Goal: Task Accomplishment & Management: Manage account settings

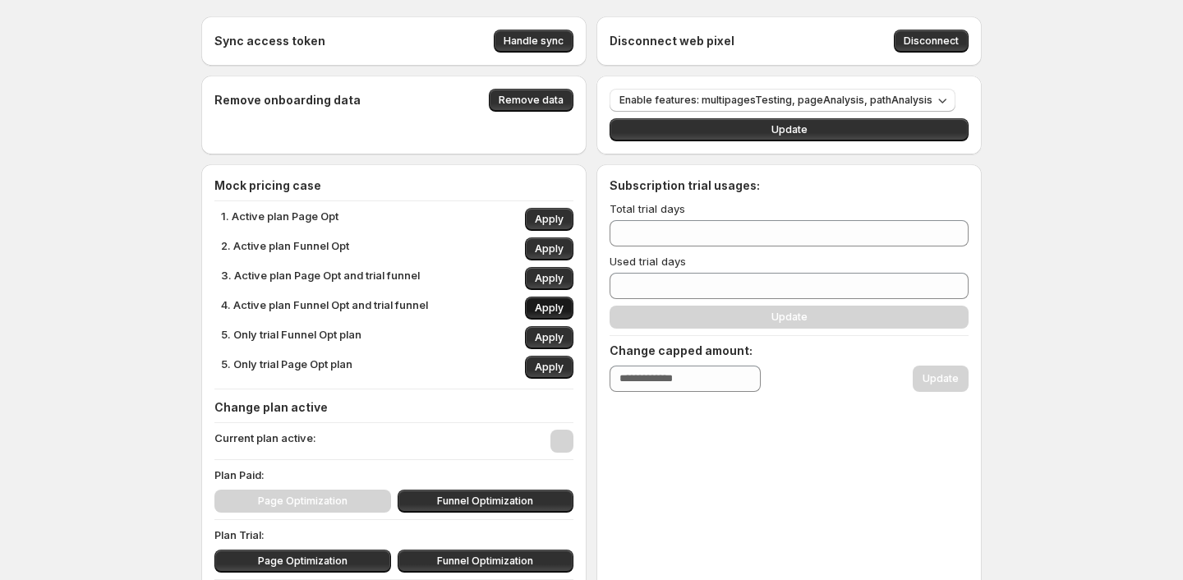
click at [548, 314] on span "Apply" at bounding box center [549, 308] width 29 height 13
type input "**"
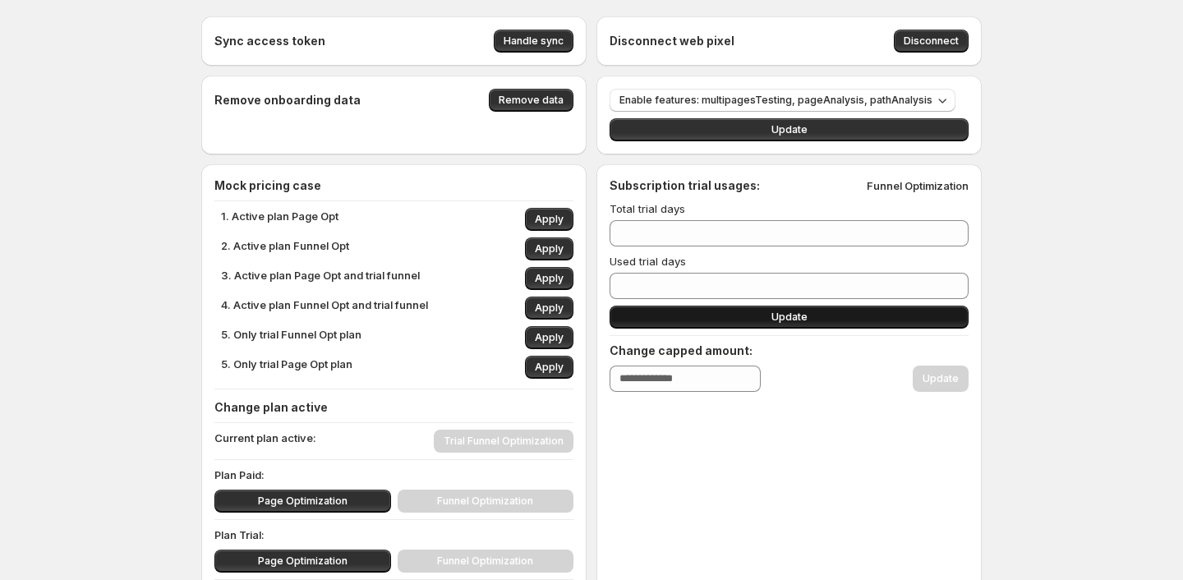
click at [688, 324] on button "Update" at bounding box center [789, 317] width 359 height 23
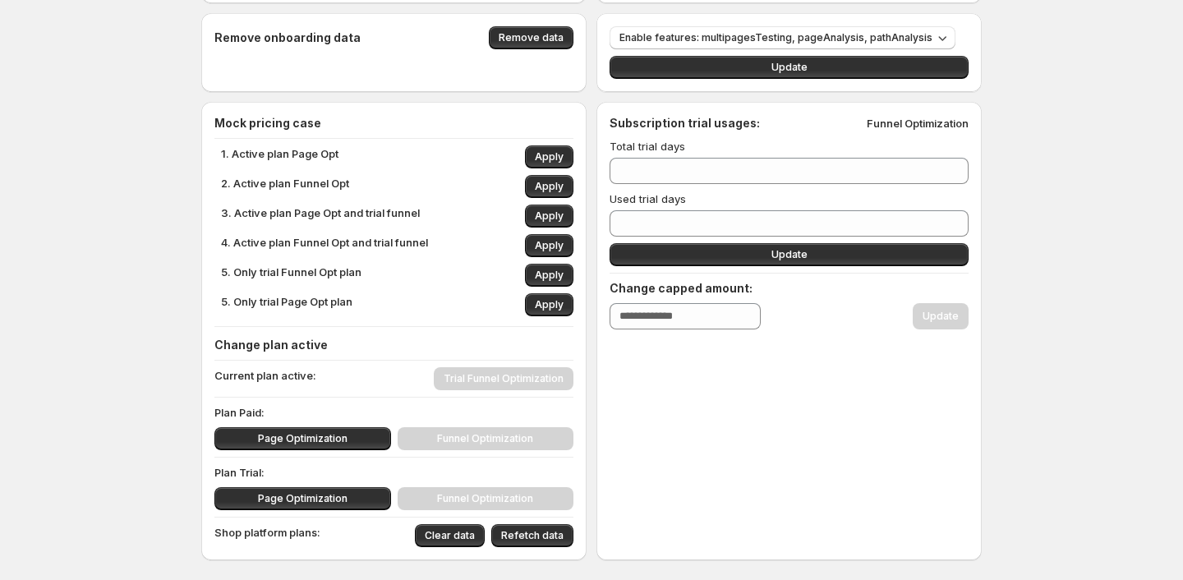
scroll to position [62, 0]
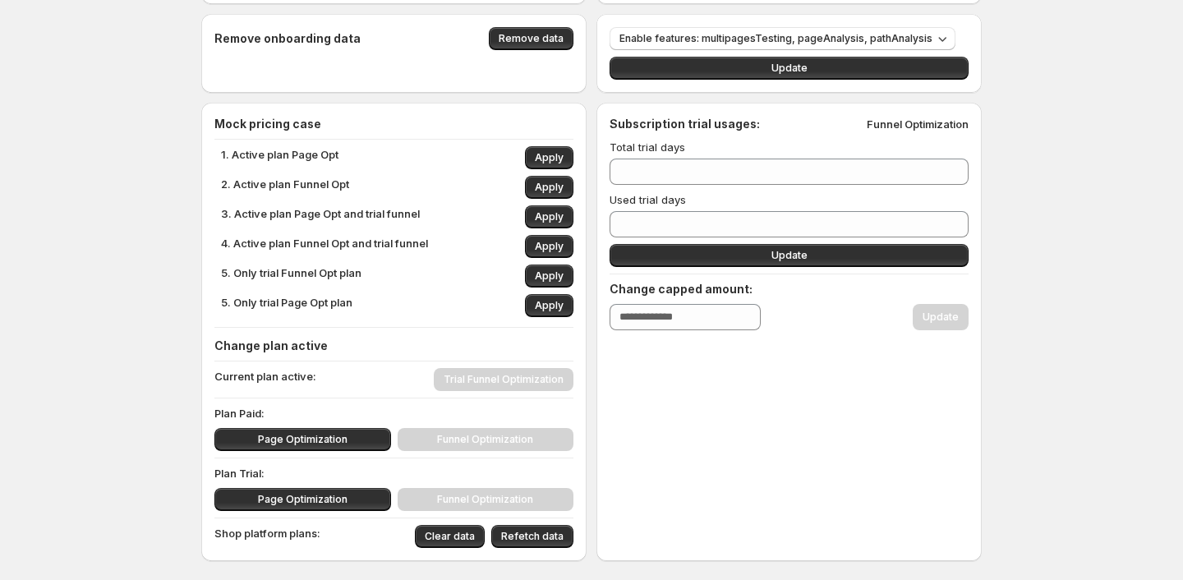
click at [496, 441] on div "Page Optimization Funnel Optimization" at bounding box center [394, 439] width 359 height 23
click at [731, 441] on div "Subscription trial usages: Funnel Optimization Total trial days ** Used trial d…" at bounding box center [789, 332] width 385 height 459
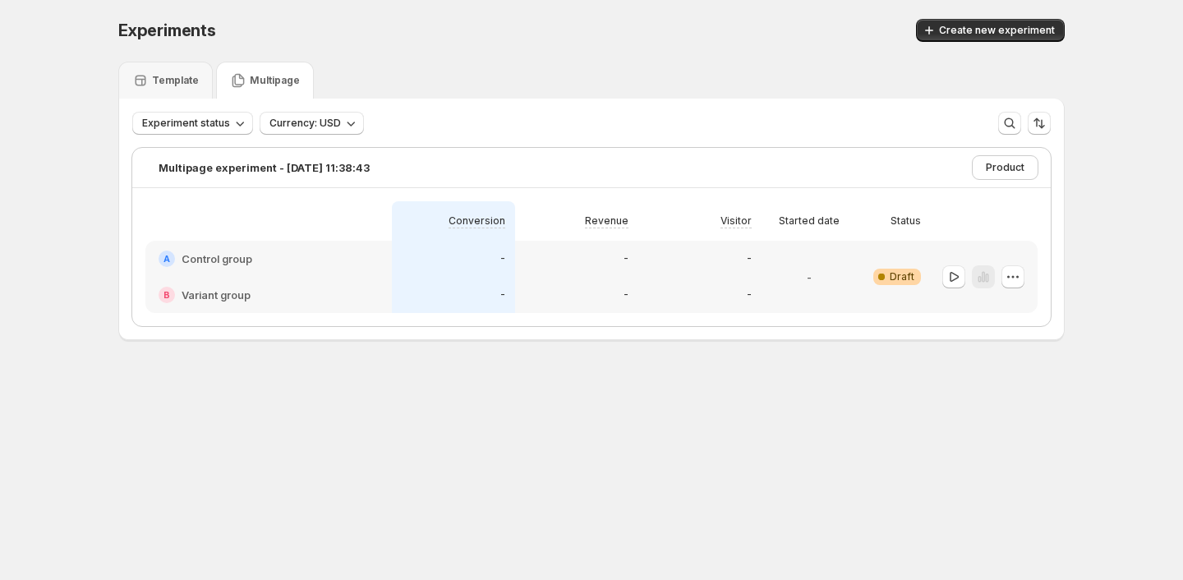
scroll to position [1, 0]
click at [348, 265] on div "A Control group" at bounding box center [269, 259] width 220 height 16
click at [954, 279] on icon "button" at bounding box center [954, 278] width 16 height 16
click at [722, 281] on div "-" at bounding box center [700, 296] width 123 height 36
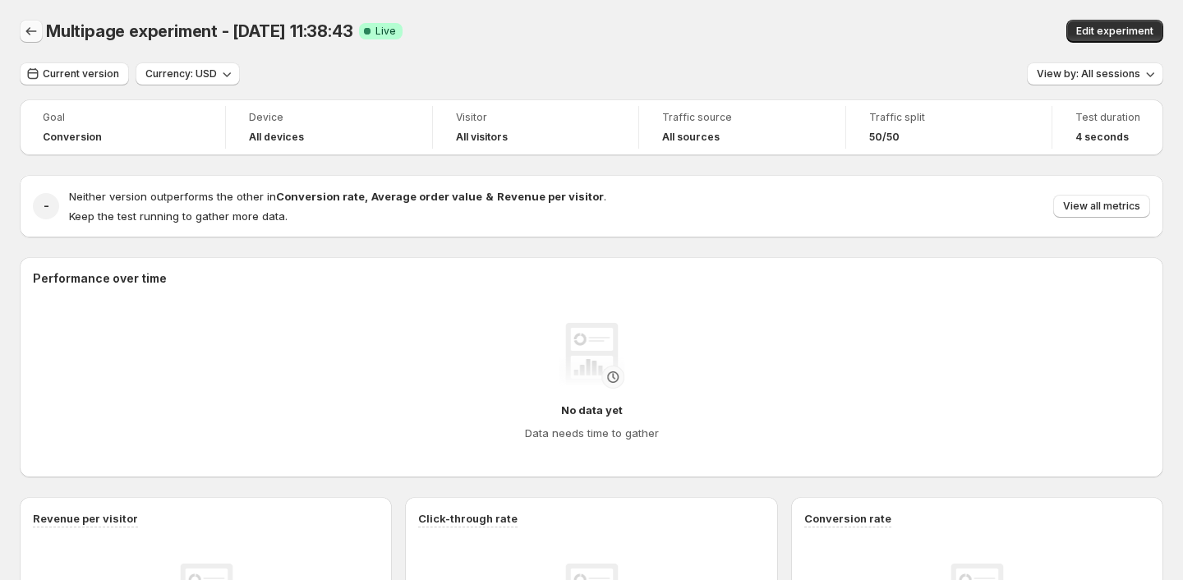
click at [32, 33] on icon "Back" at bounding box center [31, 31] width 16 height 16
